Goal: Task Accomplishment & Management: Manage account settings

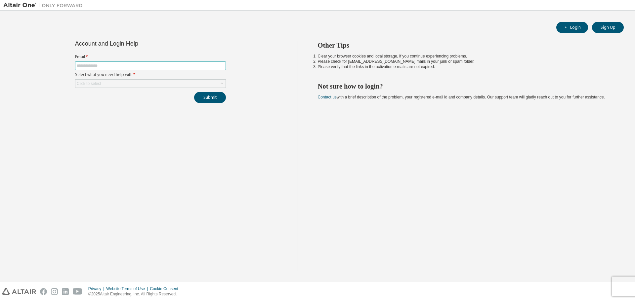
click at [124, 66] on input "text" at bounding box center [150, 65] width 147 height 5
type input "**********"
click at [113, 86] on div "Click to select" at bounding box center [150, 84] width 150 height 8
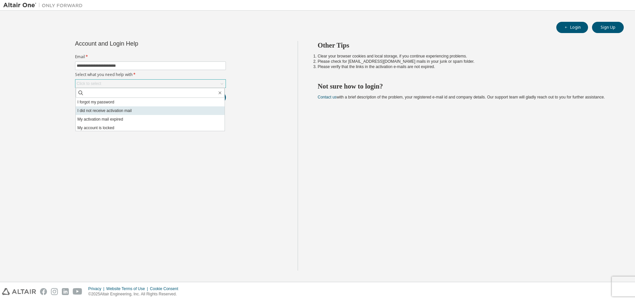
scroll to position [19, 0]
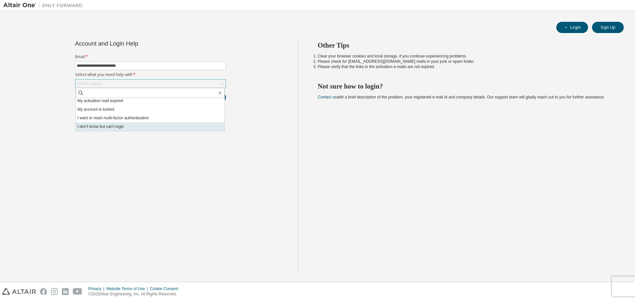
click at [91, 126] on li "I don't know but can't login" at bounding box center [150, 126] width 149 height 9
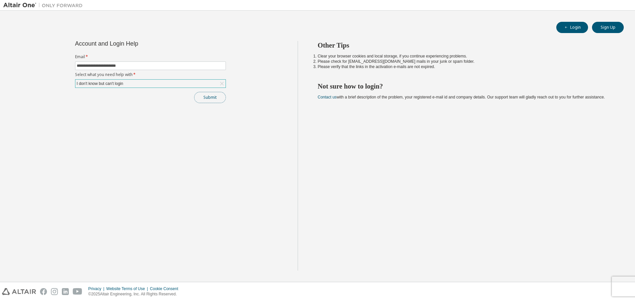
click at [203, 96] on button "Submit" at bounding box center [210, 97] width 32 height 11
click at [150, 83] on div "I don't know but can't login" at bounding box center [150, 84] width 150 height 8
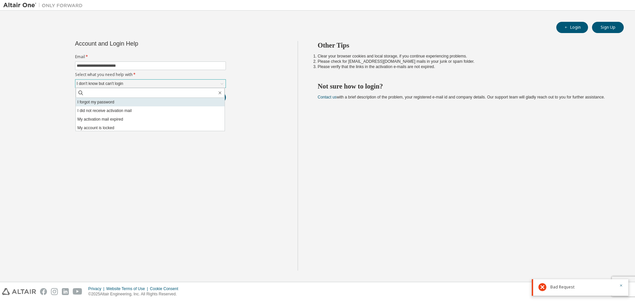
click at [110, 100] on li "I forgot my password" at bounding box center [150, 102] width 149 height 9
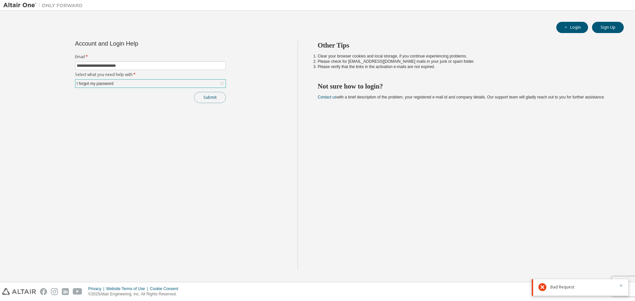
click at [208, 98] on button "Submit" at bounding box center [210, 97] width 32 height 11
